Goal: Task Accomplishment & Management: Use online tool/utility

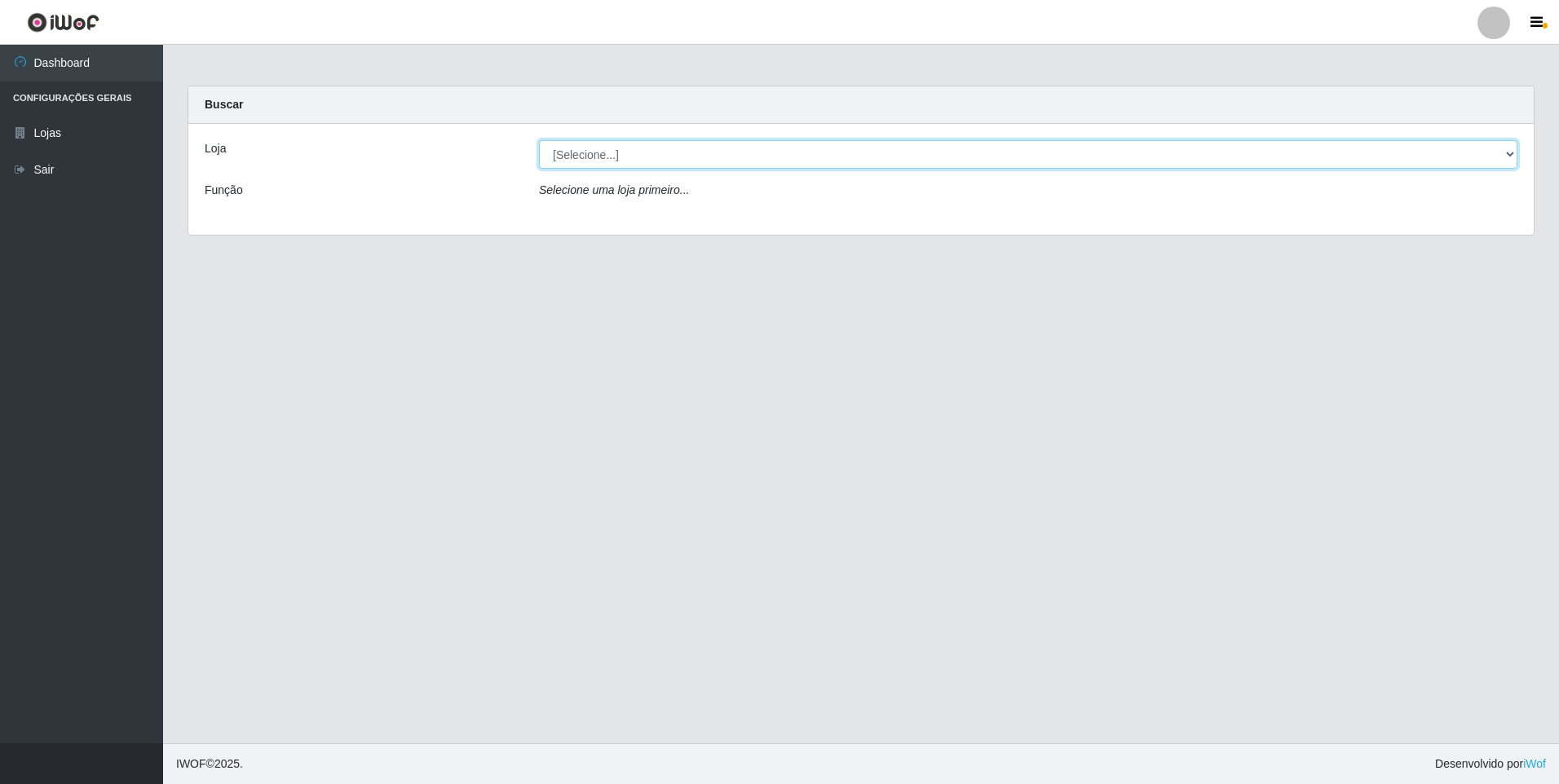
click at [701, 157] on select "[Selecione...] Atacado Vem - [STREET_ADDRESS]" at bounding box center [1028, 154] width 978 height 29
select select "461"
click at [539, 140] on select "[Selecione...] Atacado Vem - [STREET_ADDRESS]" at bounding box center [1028, 154] width 978 height 29
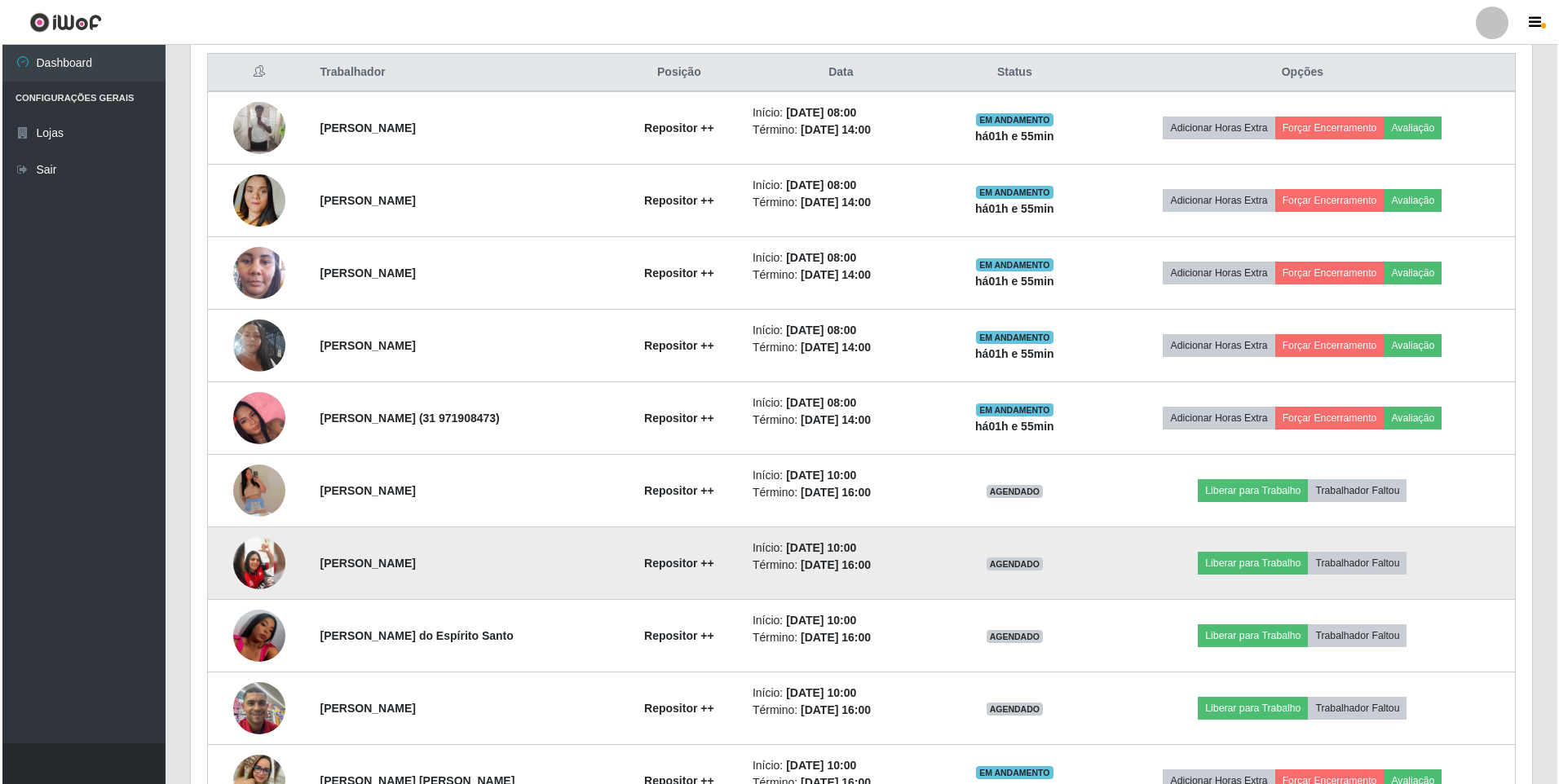
scroll to position [652, 0]
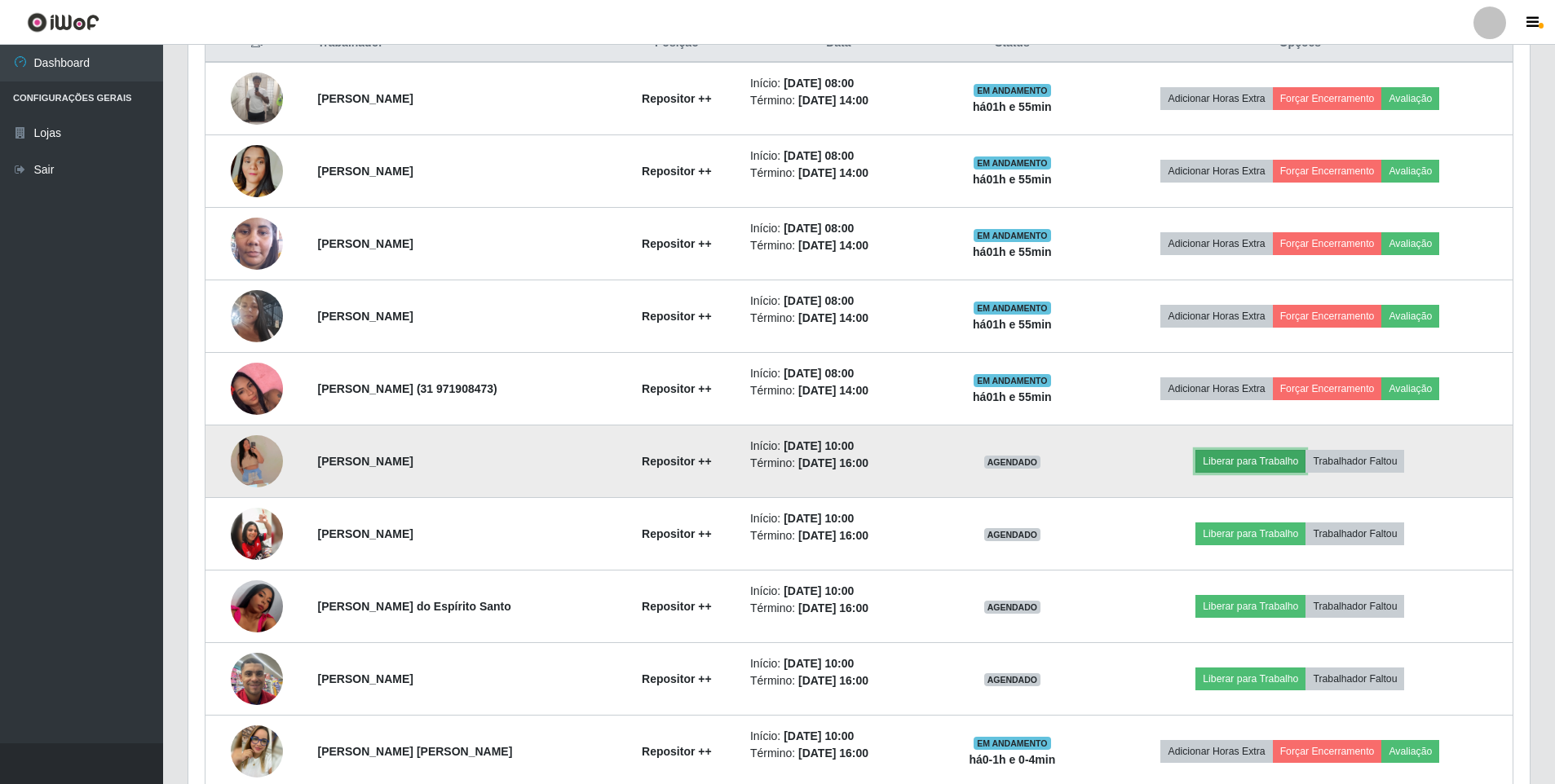
click at [1235, 464] on button "Liberar para Trabalho" at bounding box center [1249, 461] width 110 height 23
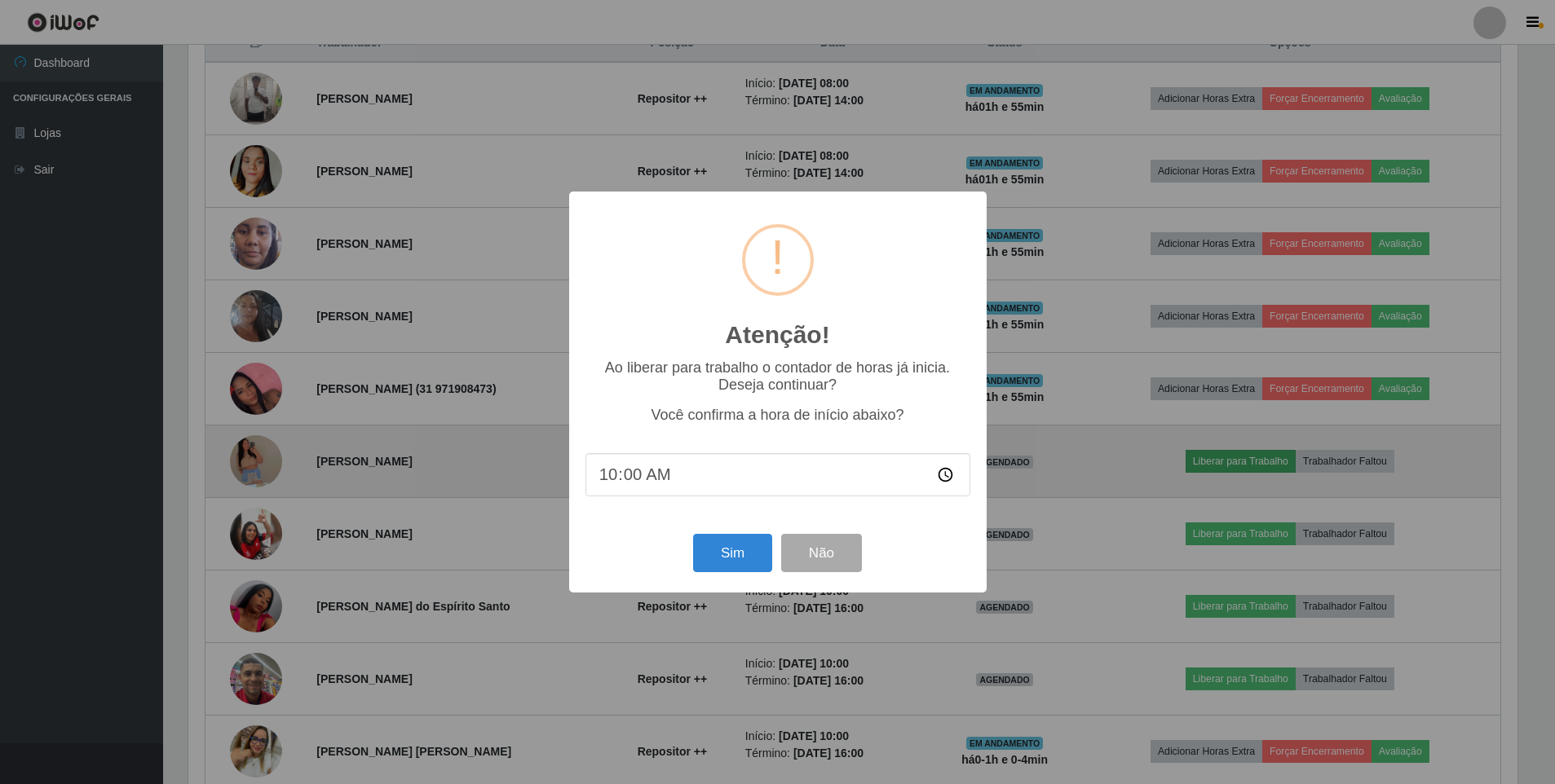
scroll to position [338, 1332]
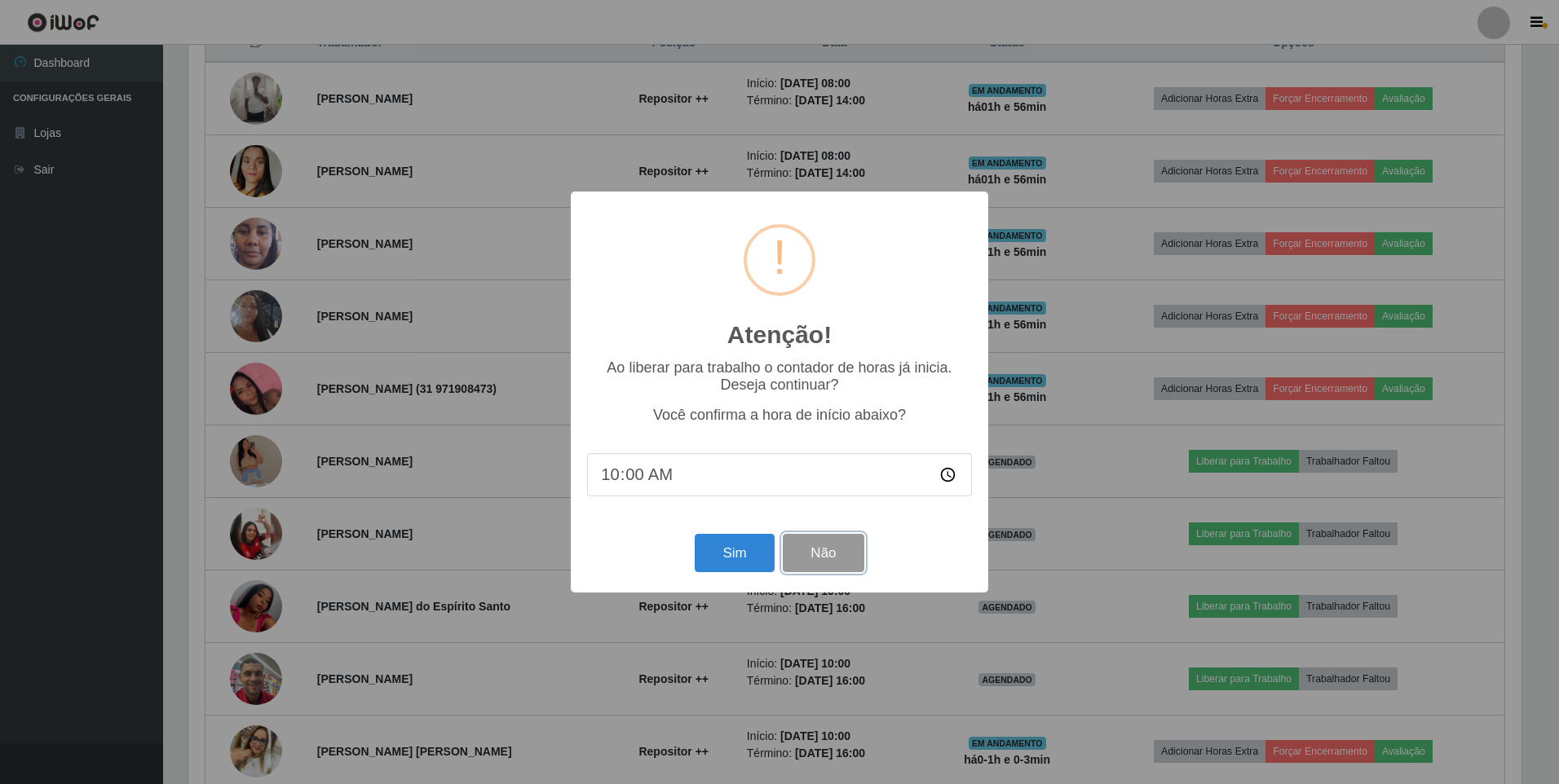
click at [819, 564] on button "Não" at bounding box center [823, 553] width 81 height 39
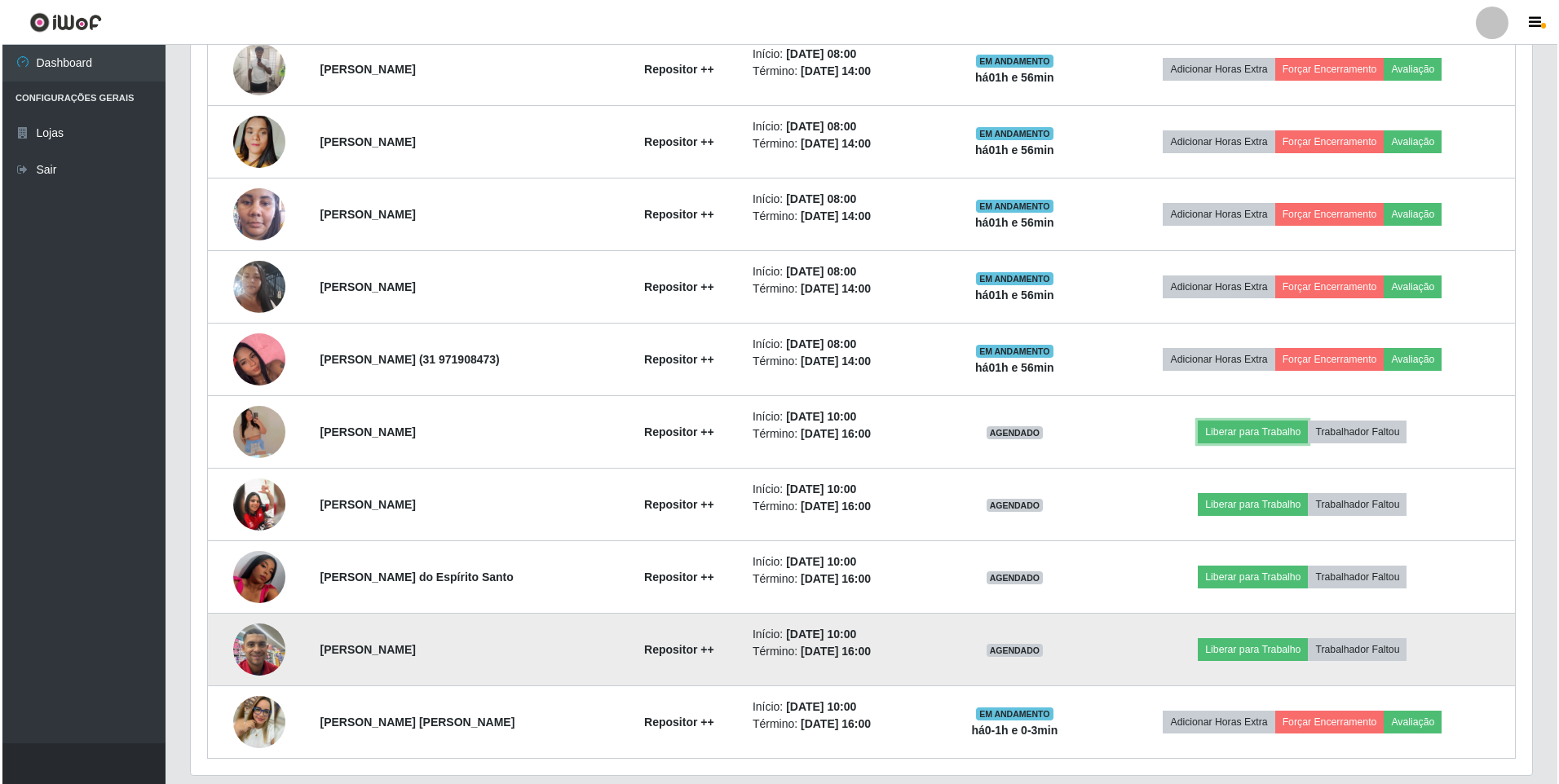
scroll to position [734, 0]
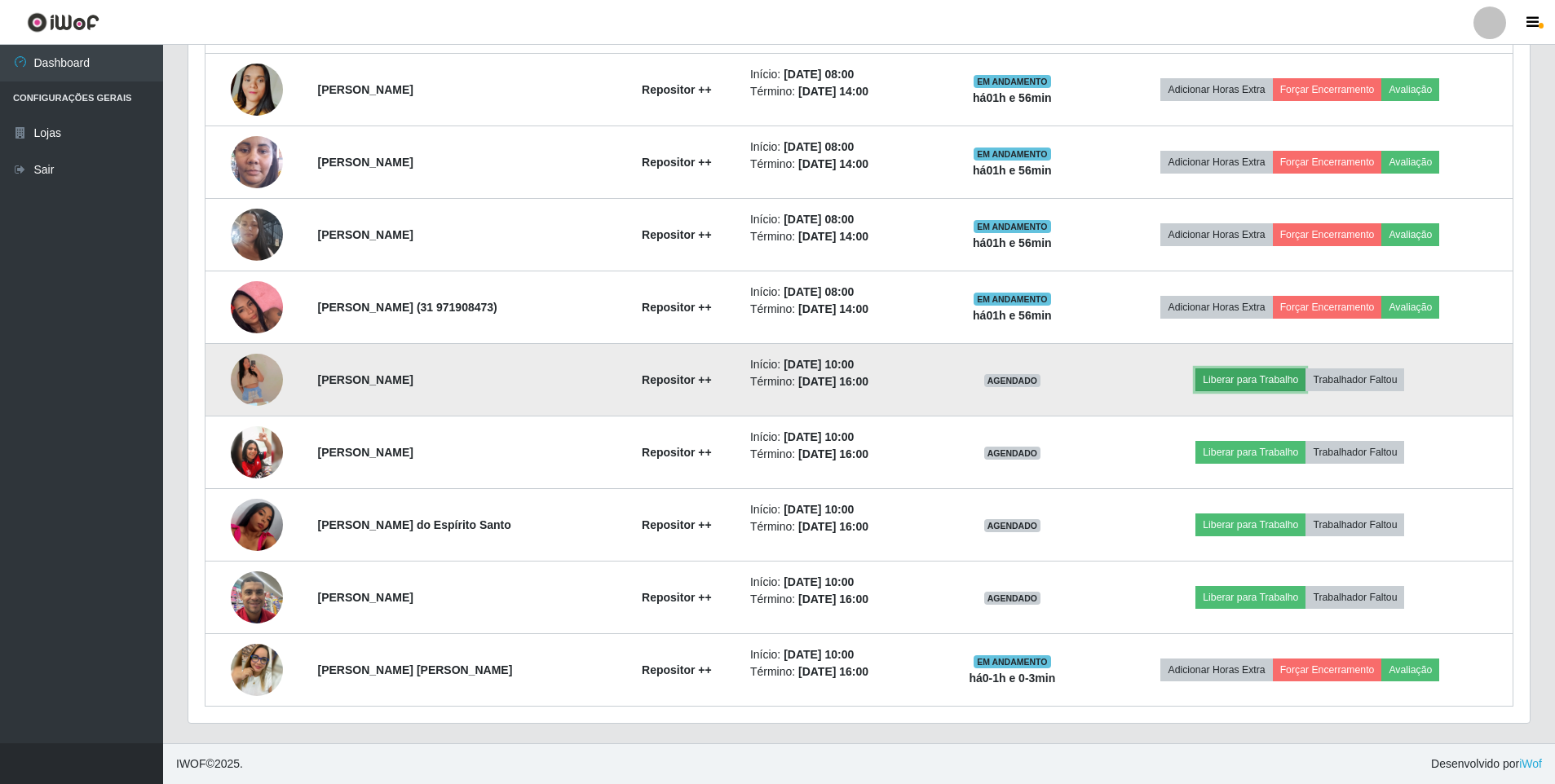
click at [1260, 387] on button "Liberar para Trabalho" at bounding box center [1249, 379] width 110 height 23
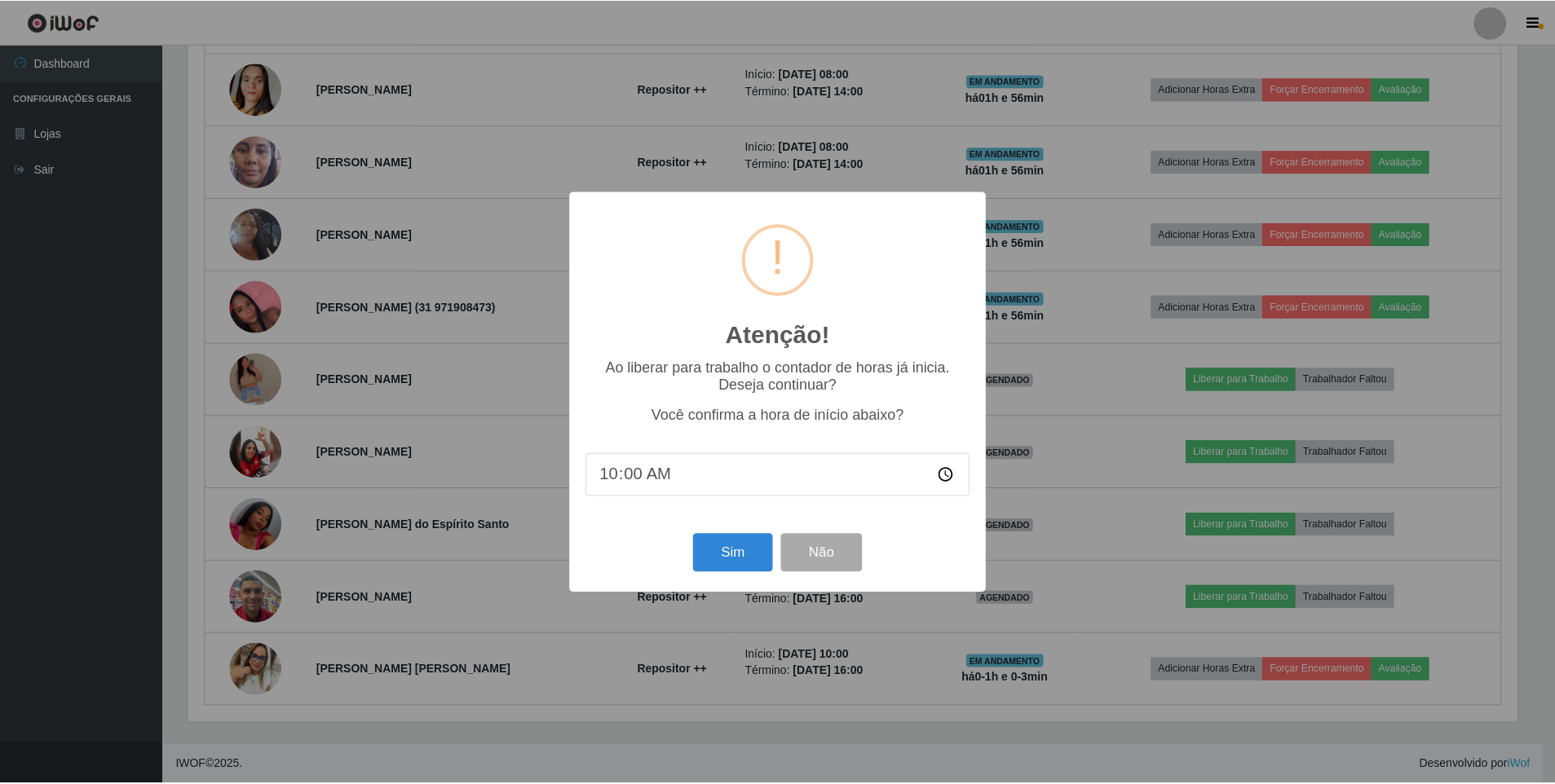
scroll to position [338, 1332]
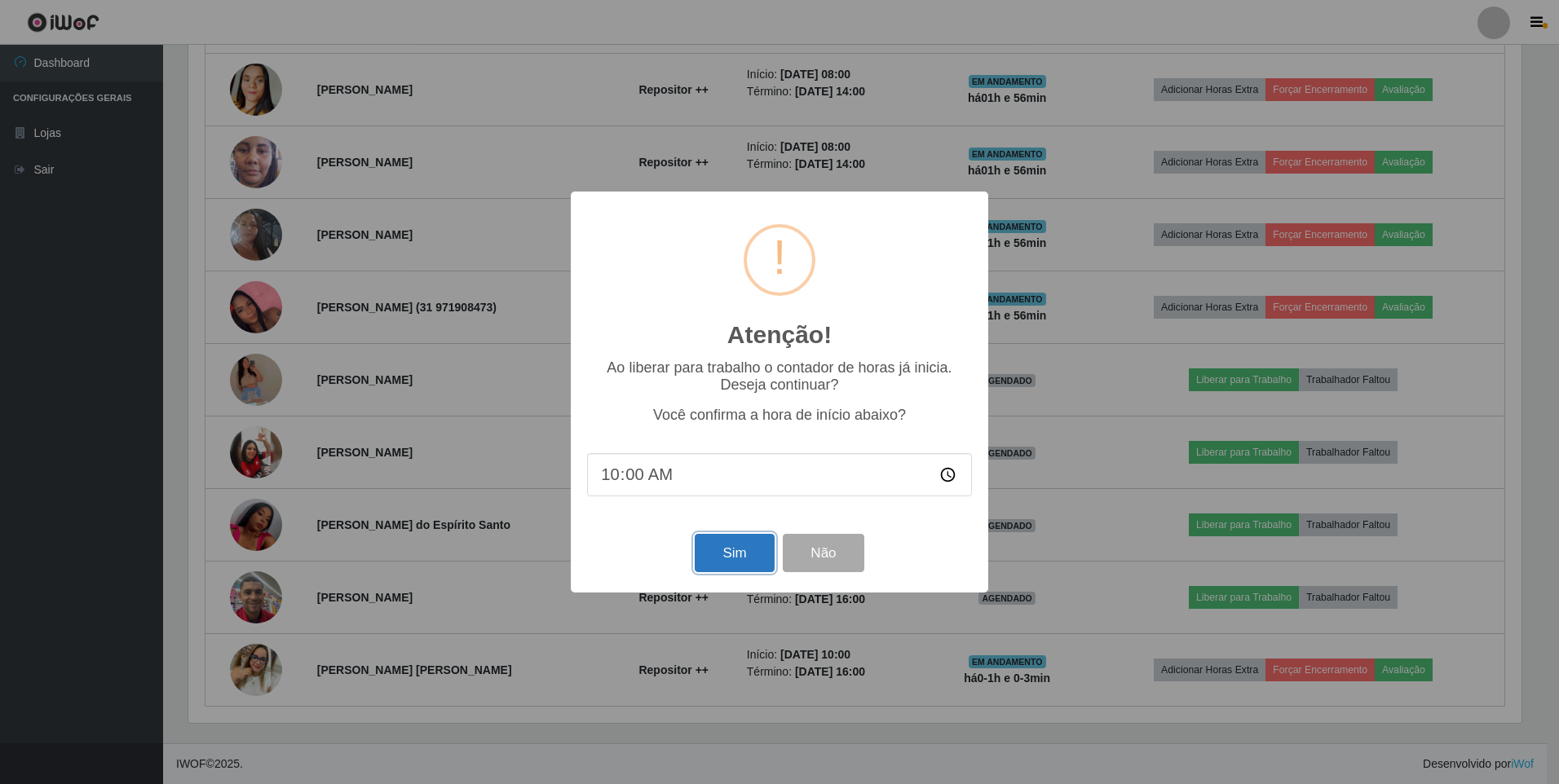
click at [732, 563] on button "Sim" at bounding box center [734, 553] width 79 height 39
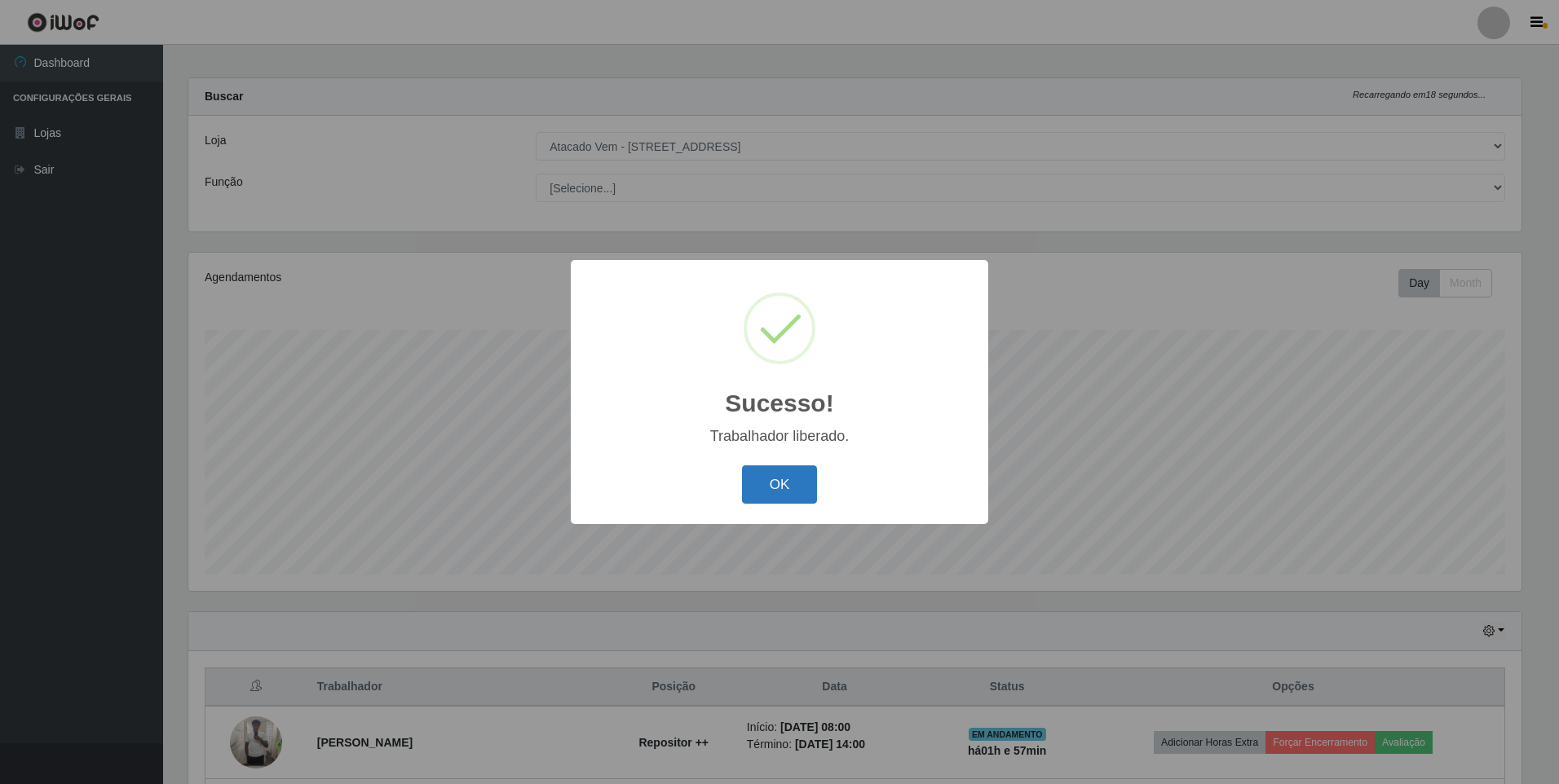
click at [769, 489] on button "OK" at bounding box center [780, 484] width 76 height 39
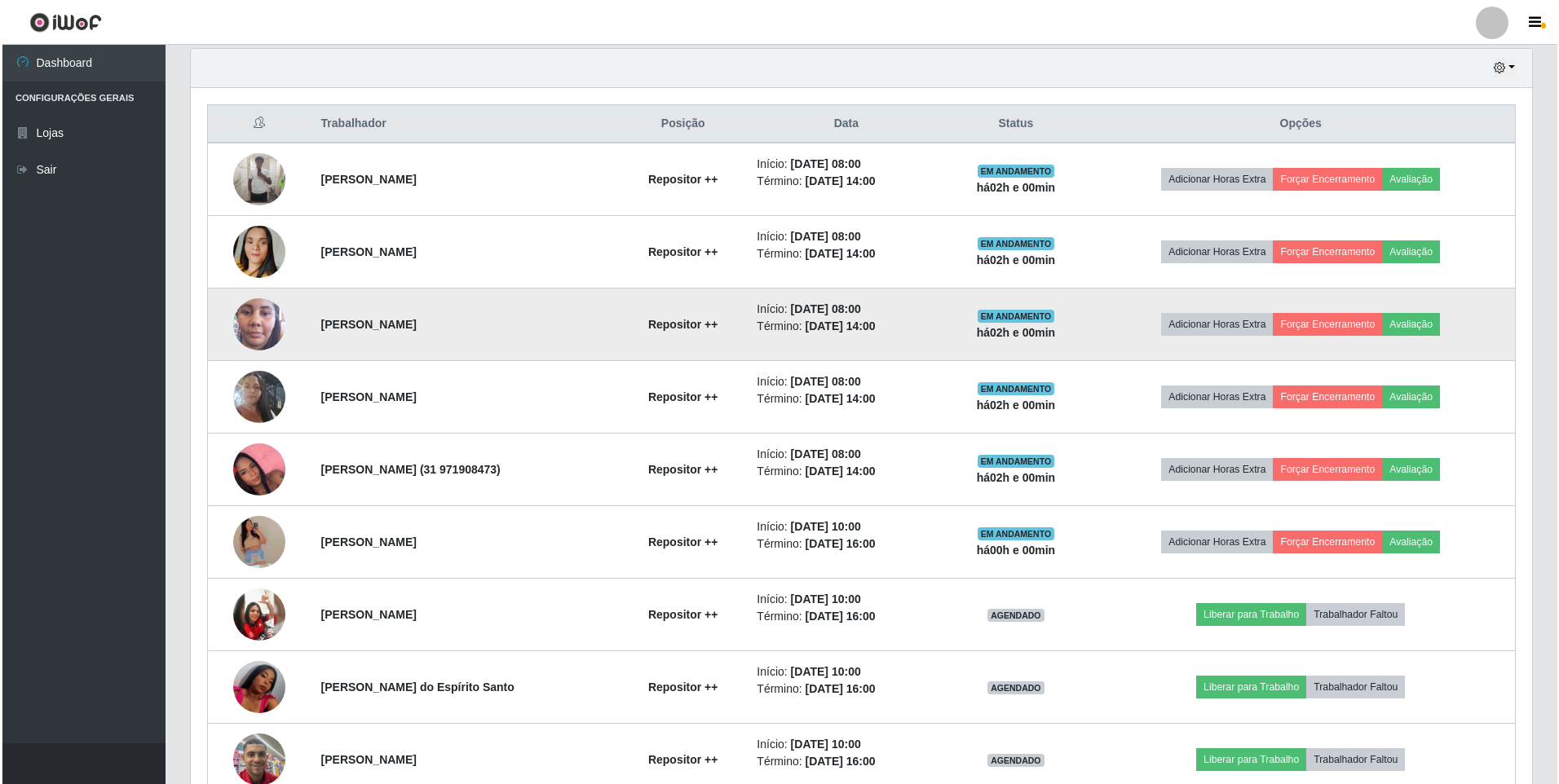
scroll to position [734, 0]
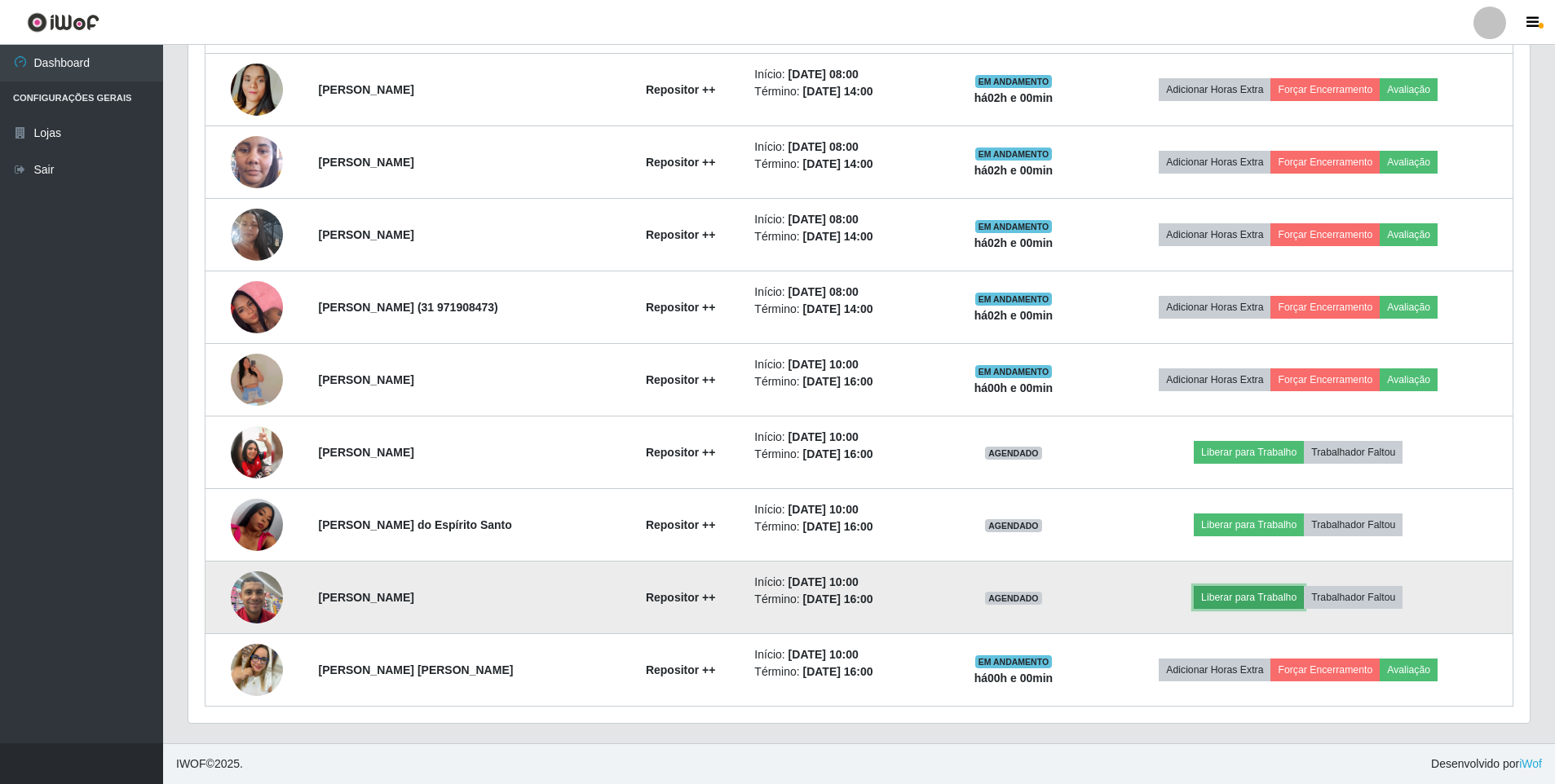
click at [1226, 594] on button "Liberar para Trabalho" at bounding box center [1247, 597] width 110 height 23
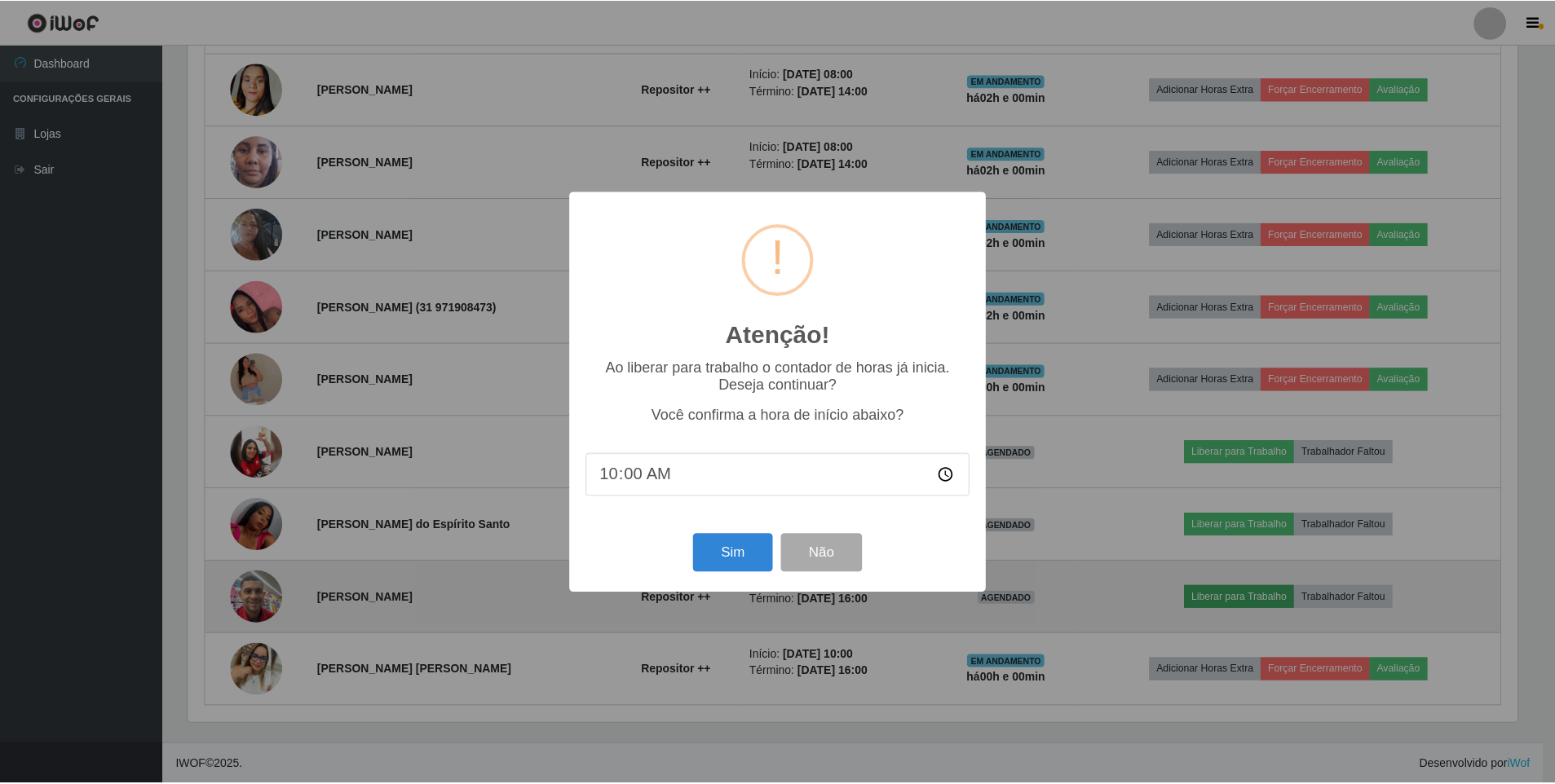
scroll to position [338, 1332]
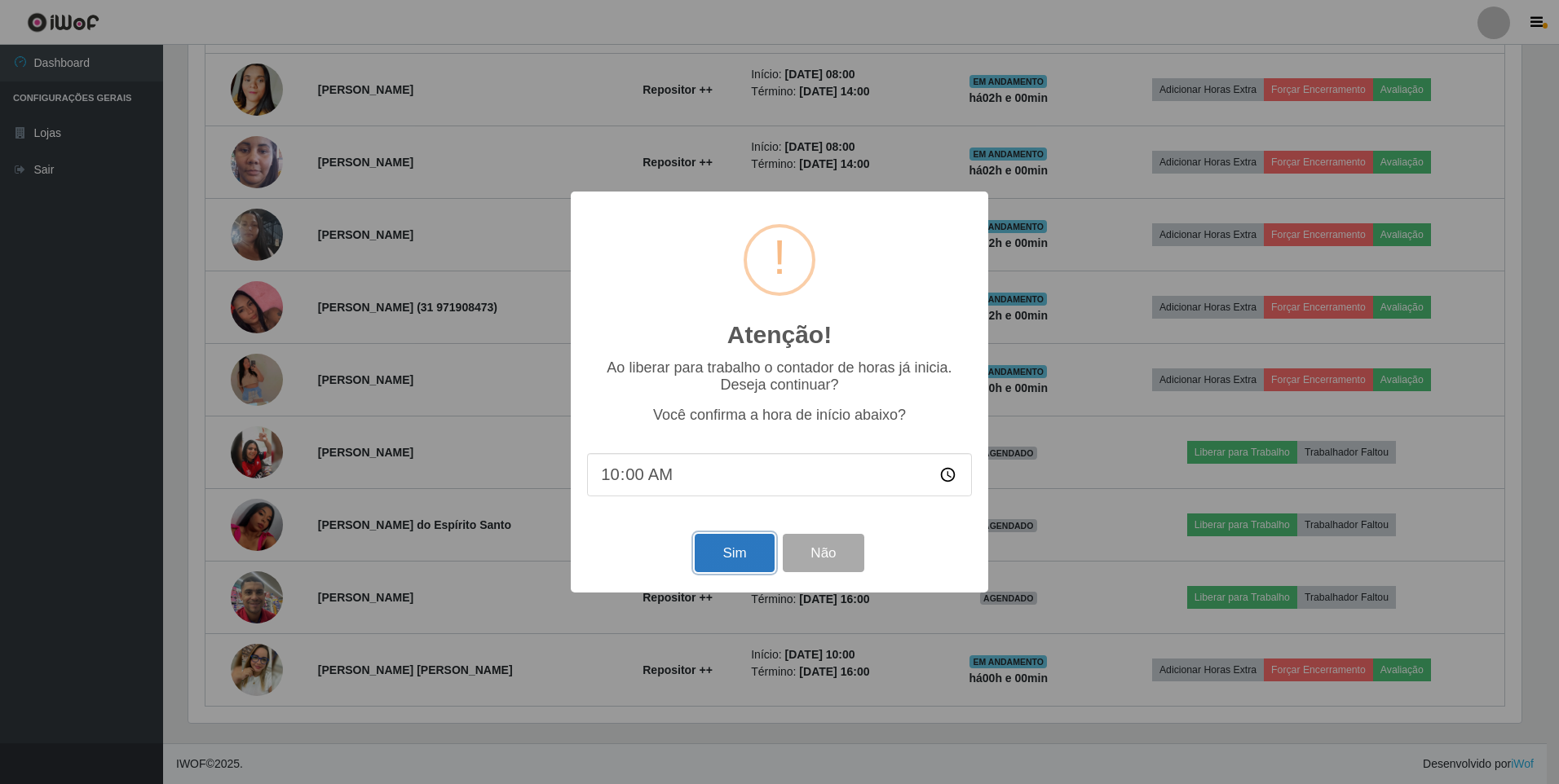
click at [716, 547] on button "Sim" at bounding box center [734, 553] width 79 height 39
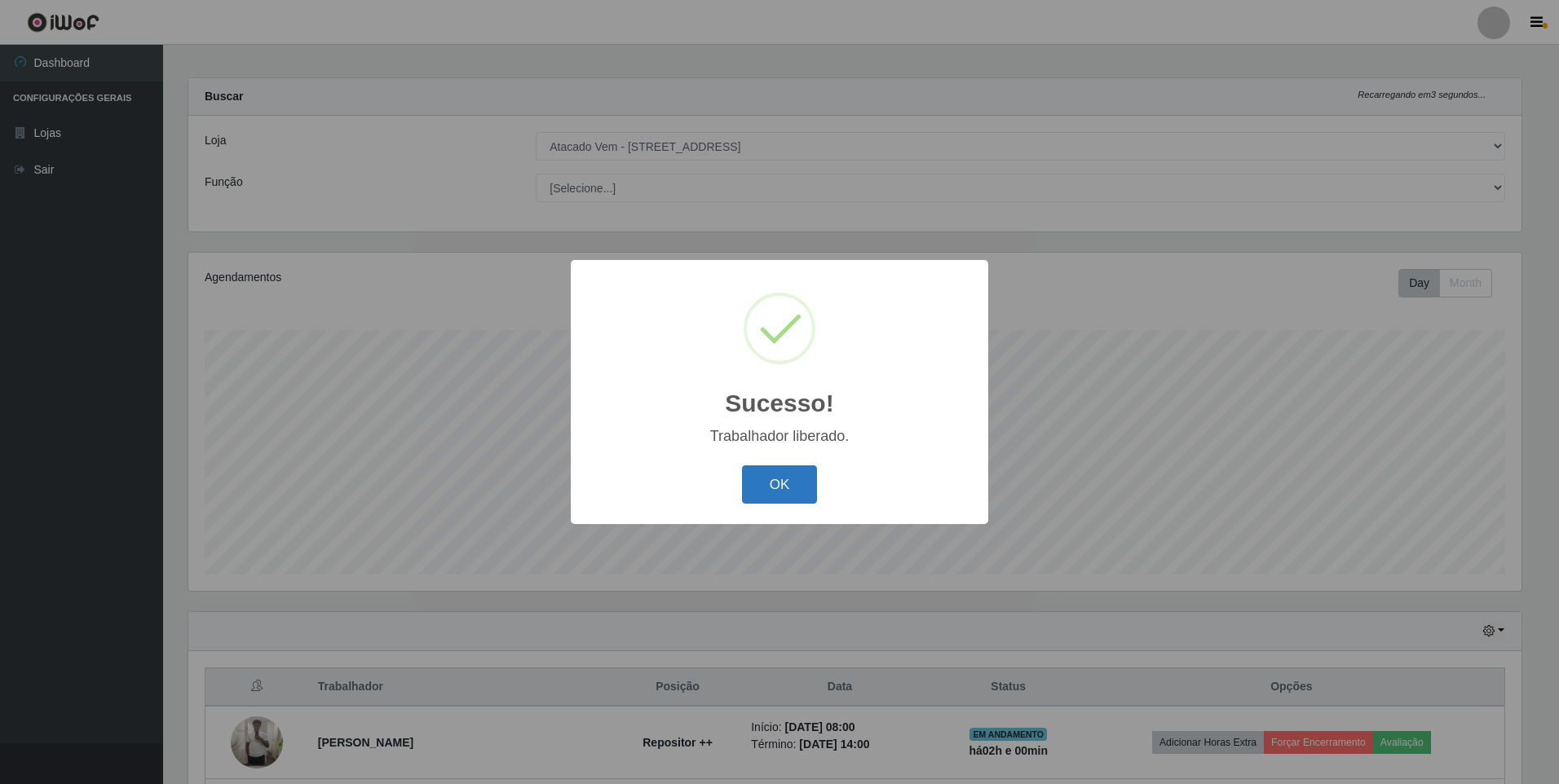
click at [787, 484] on button "OK" at bounding box center [780, 484] width 76 height 39
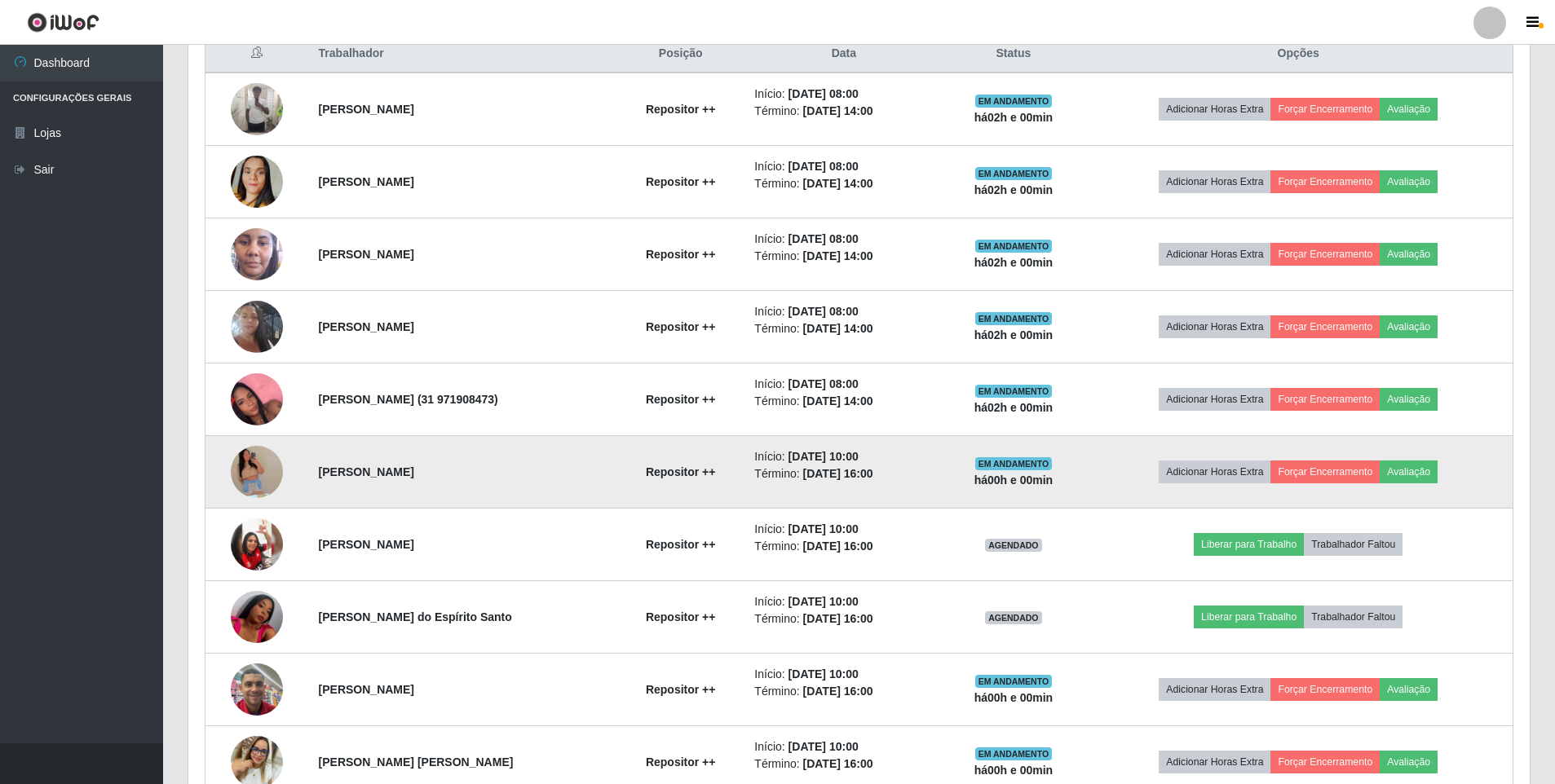
scroll to position [660, 0]
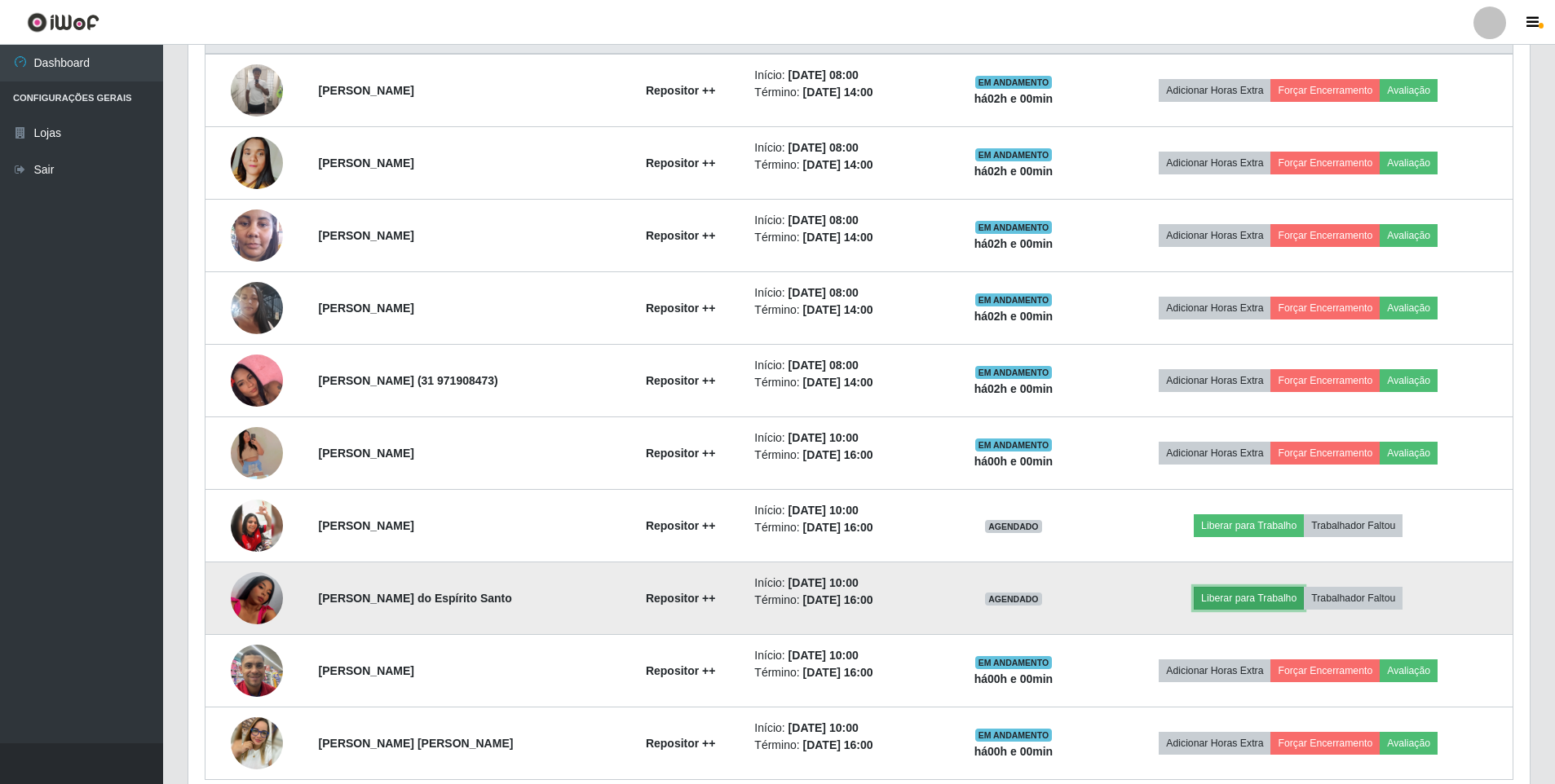
click at [1244, 595] on button "Liberar para Trabalho" at bounding box center [1247, 597] width 110 height 23
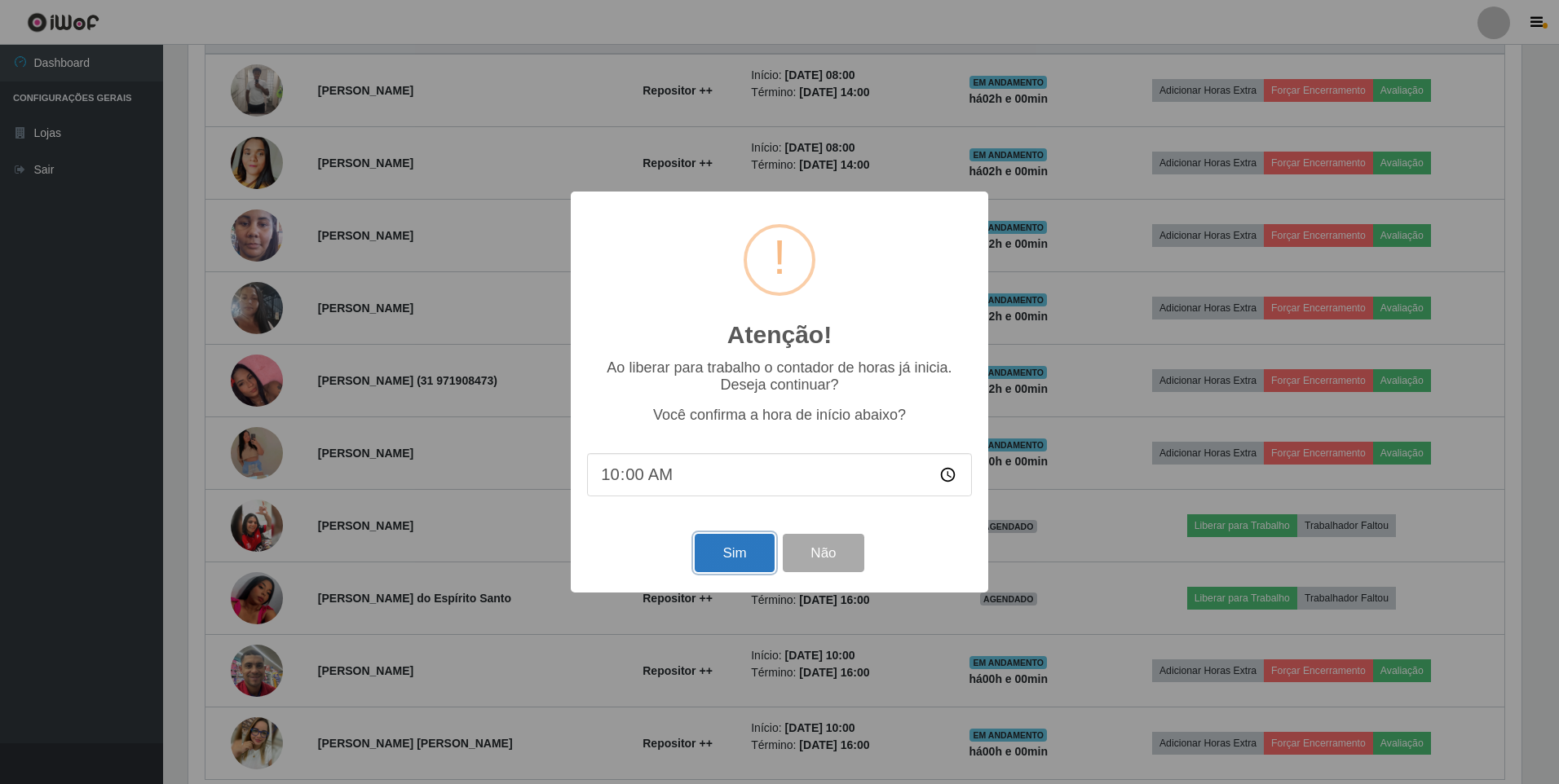
click at [720, 553] on button "Sim" at bounding box center [734, 553] width 79 height 39
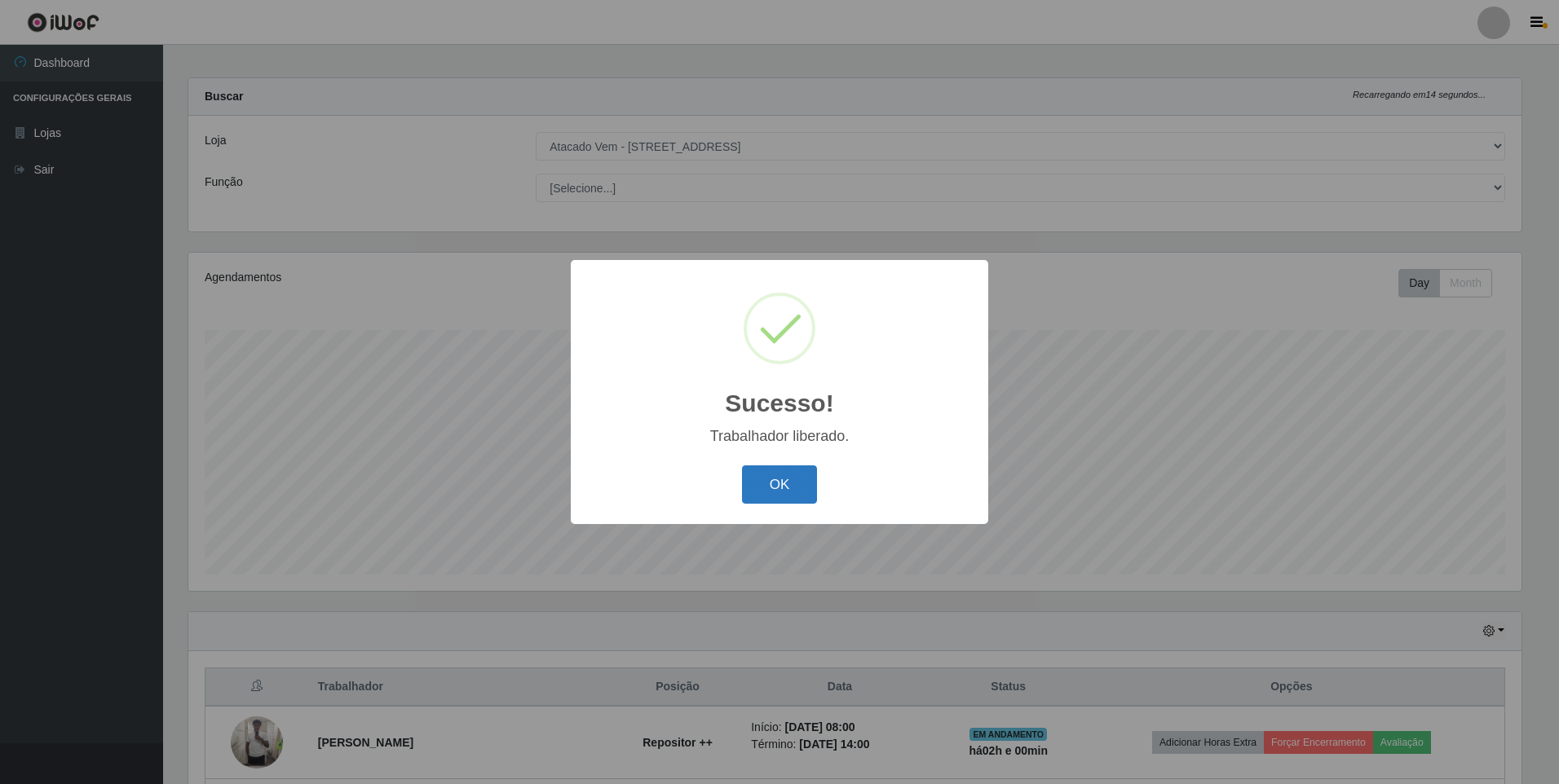
click at [764, 480] on button "OK" at bounding box center [780, 484] width 76 height 39
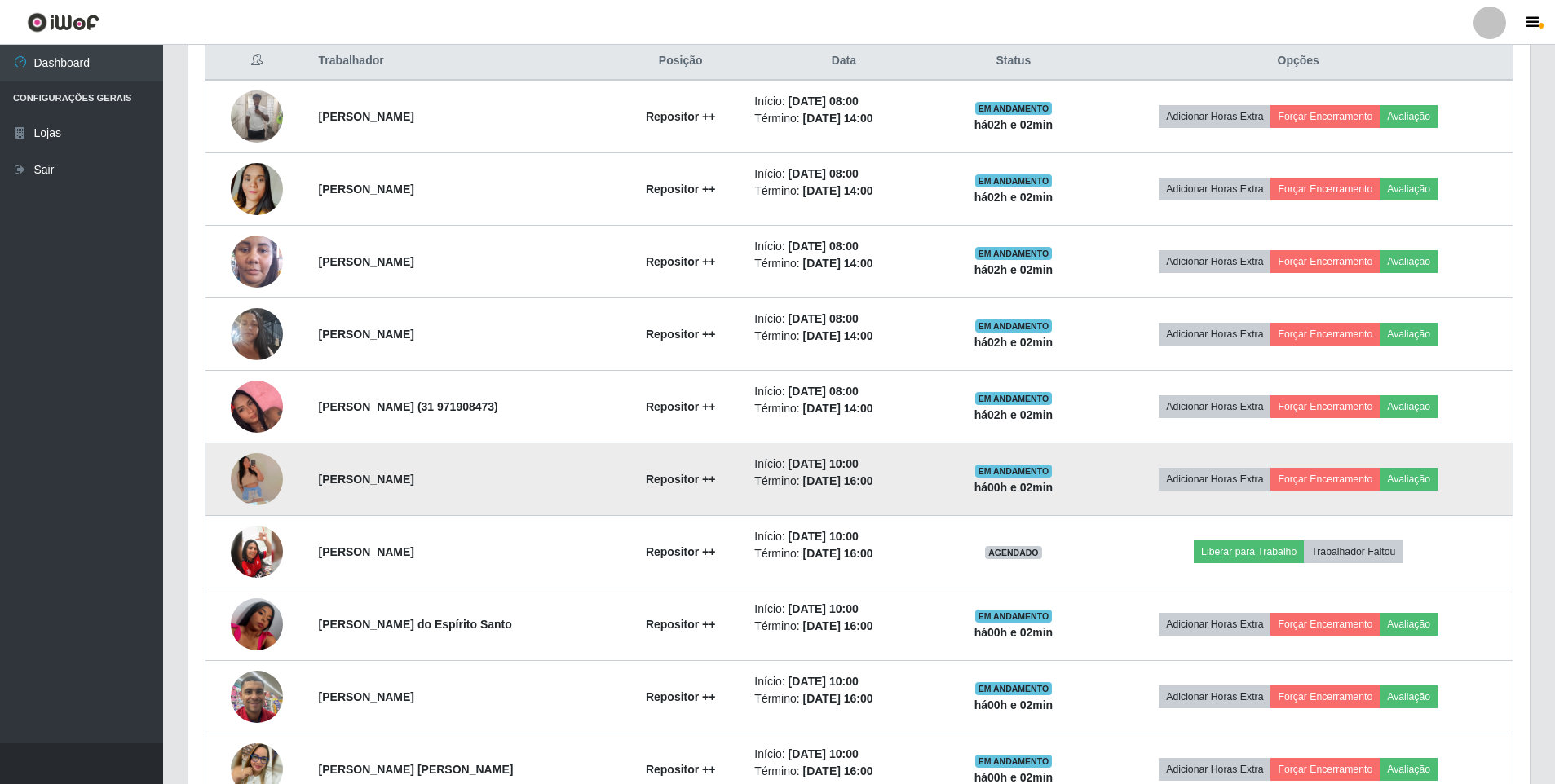
scroll to position [734, 0]
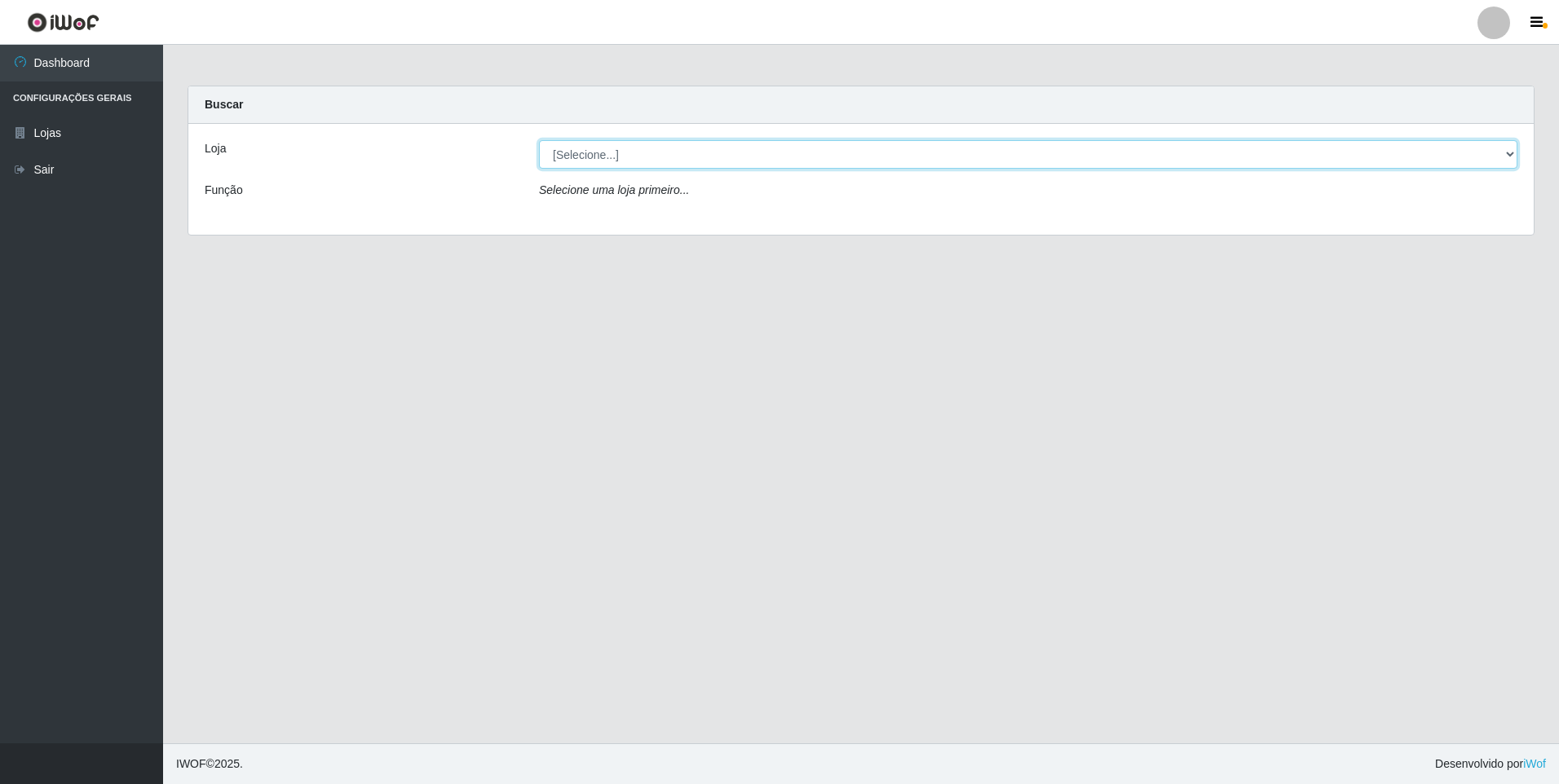
click at [697, 144] on select "[Selecione...] Atacado Vem - [STREET_ADDRESS]" at bounding box center [1028, 154] width 978 height 29
select select "461"
click at [539, 140] on select "[Selecione...] Atacado Vem - [STREET_ADDRESS]" at bounding box center [1028, 154] width 978 height 29
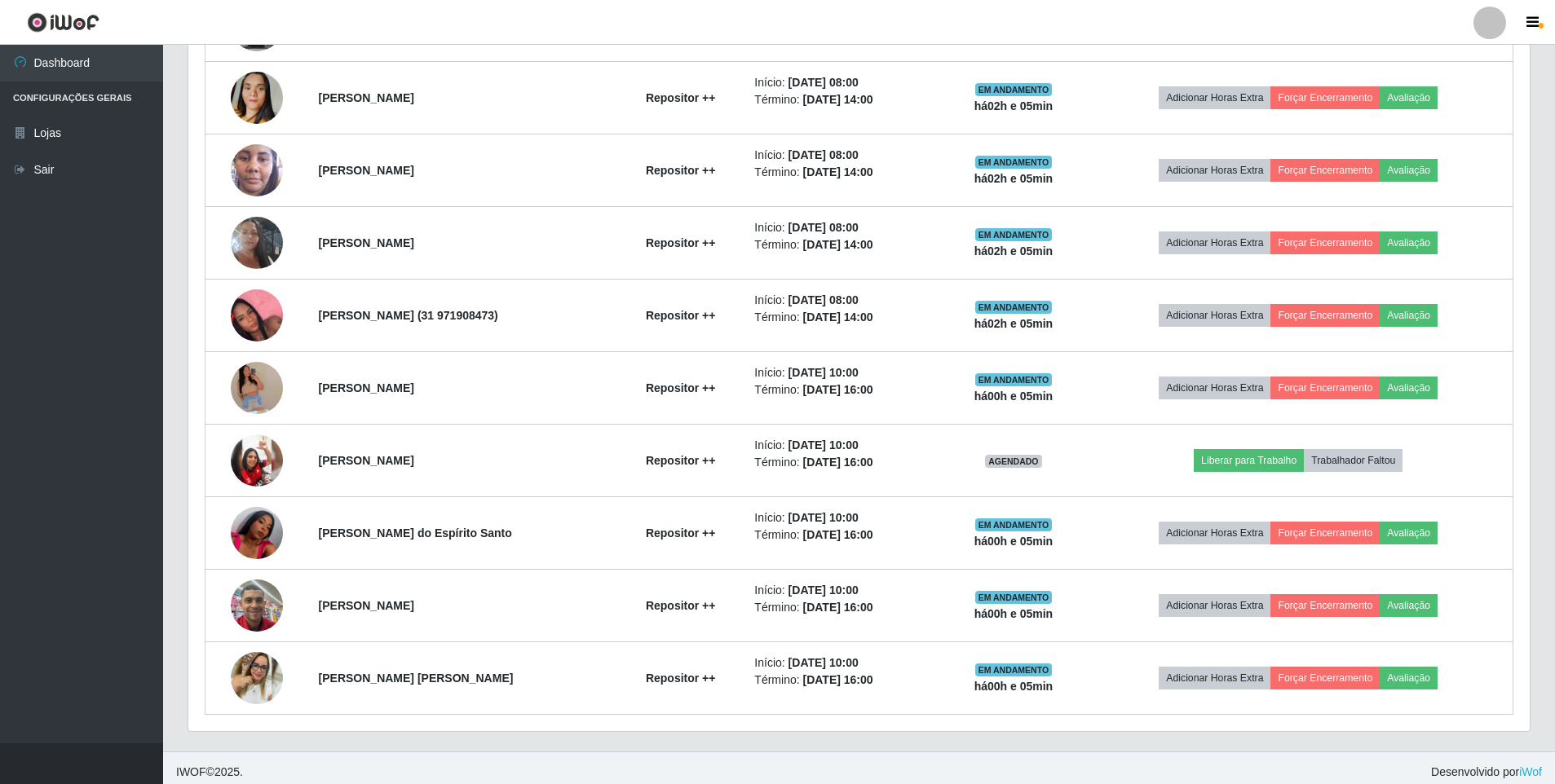
scroll to position [734, 0]
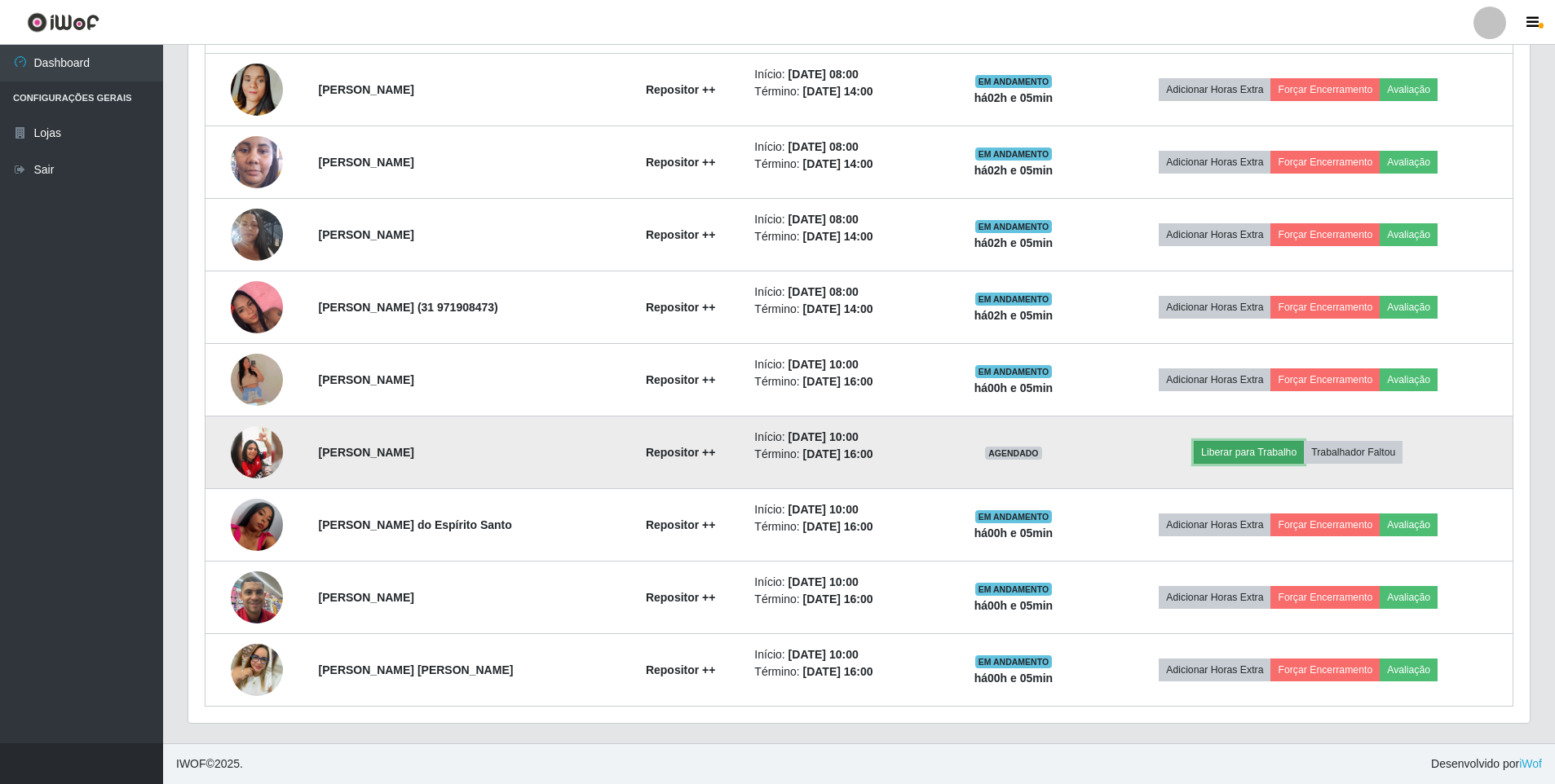
click at [750, 454] on button "Liberar para Trabalho" at bounding box center [1247, 452] width 110 height 23
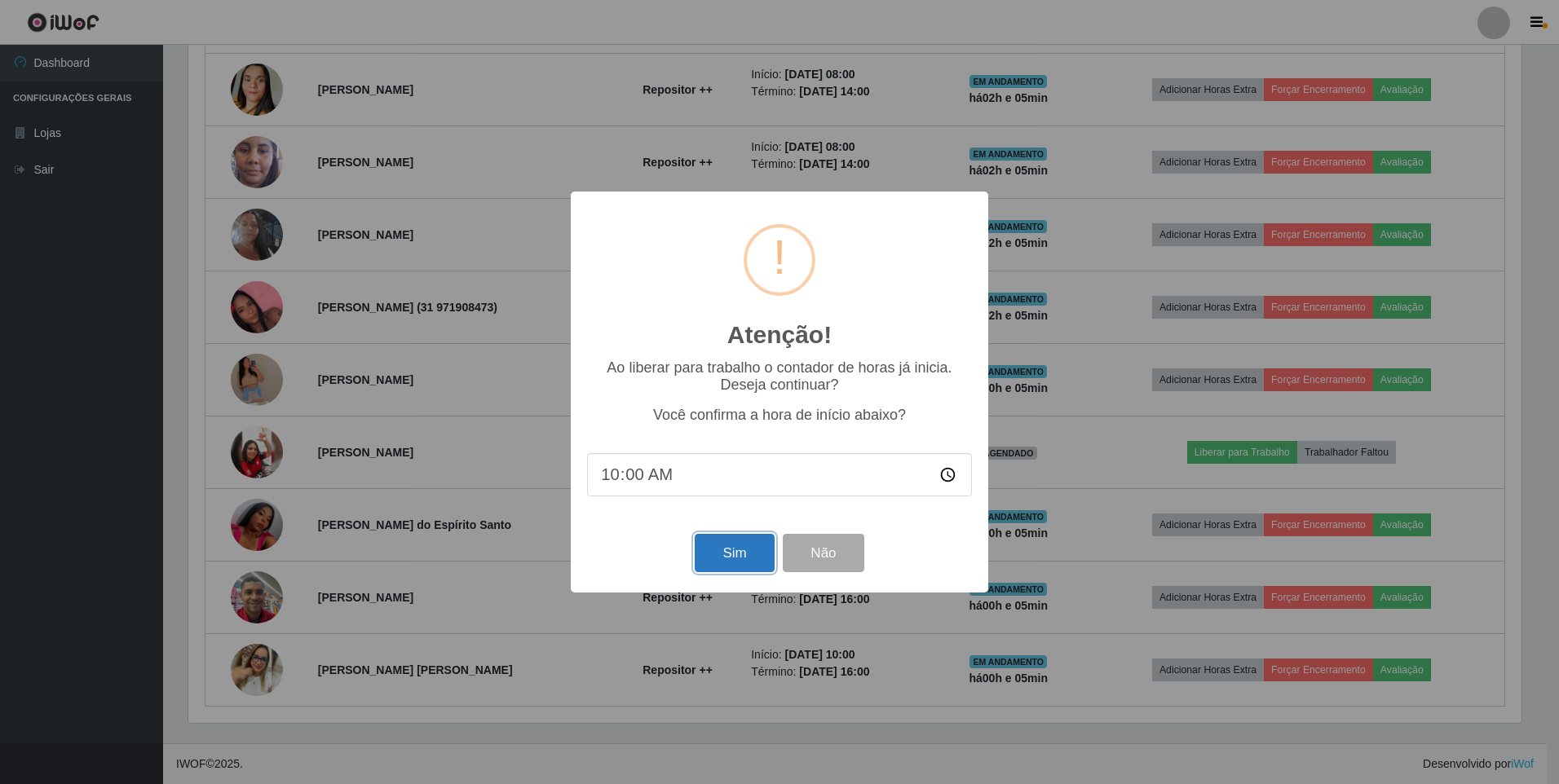
click at [733, 539] on button "Sim" at bounding box center [734, 553] width 79 height 39
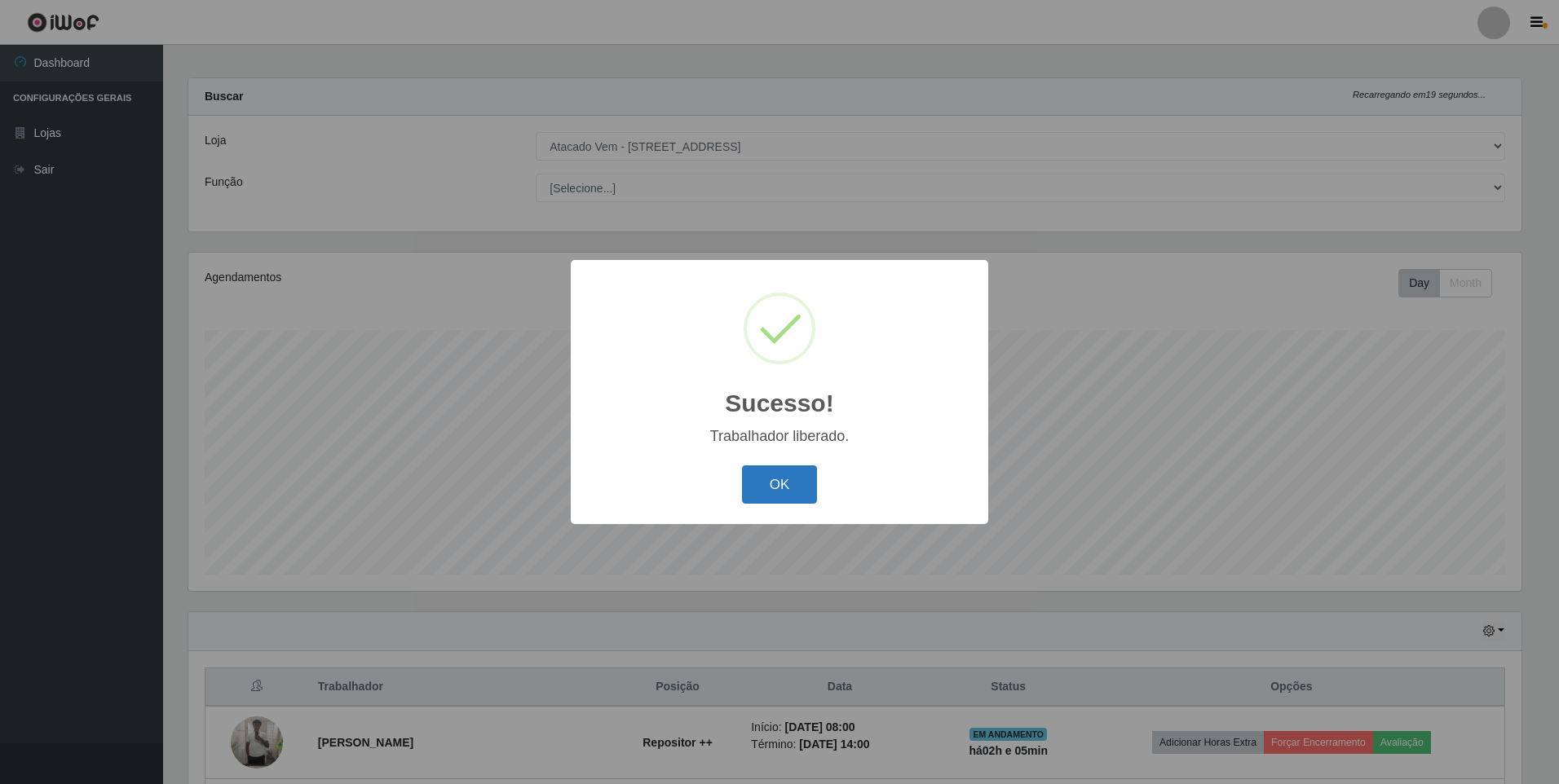
drag, startPoint x: 780, startPoint y: 475, endPoint x: 735, endPoint y: 574, distance: 108.7
click at [750, 476] on button "OK" at bounding box center [780, 484] width 76 height 39
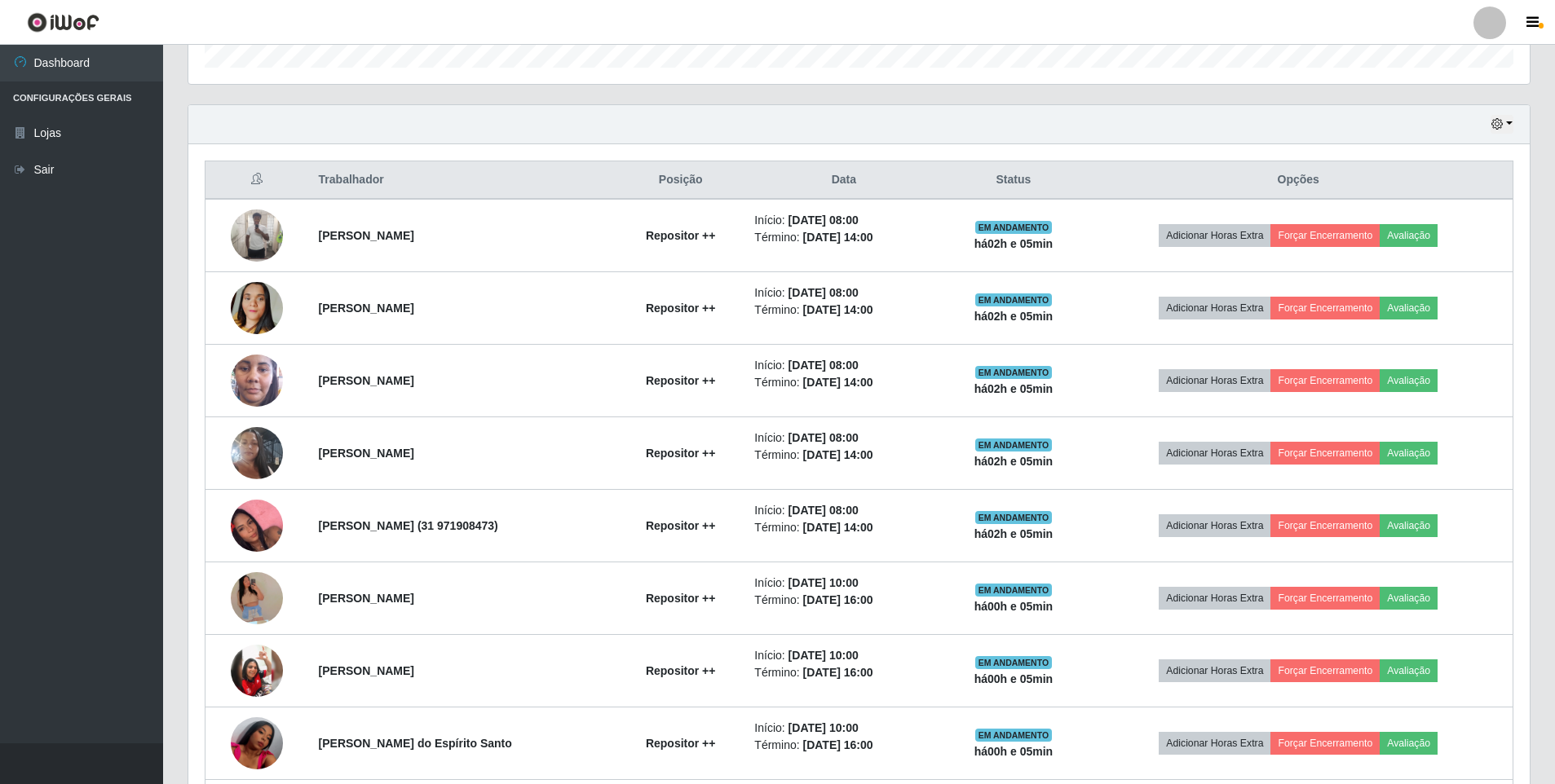
scroll to position [570, 0]
